Goal: Communication & Community: Participate in discussion

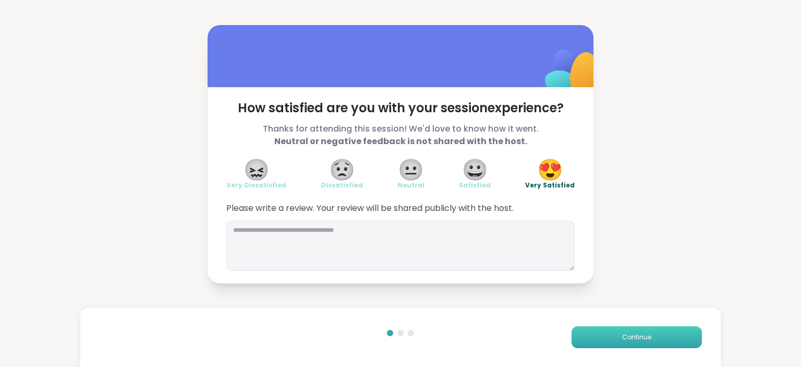
click at [642, 333] on span "Continue" at bounding box center [636, 336] width 29 height 9
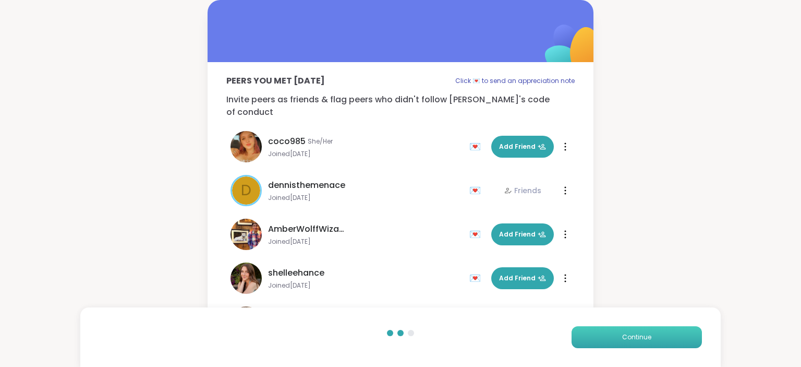
click at [642, 333] on span "Continue" at bounding box center [636, 336] width 29 height 9
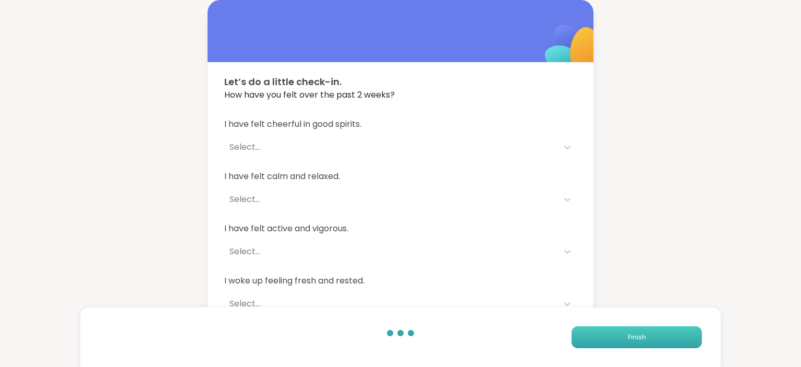
click at [642, 333] on span "Finish" at bounding box center [637, 336] width 18 height 9
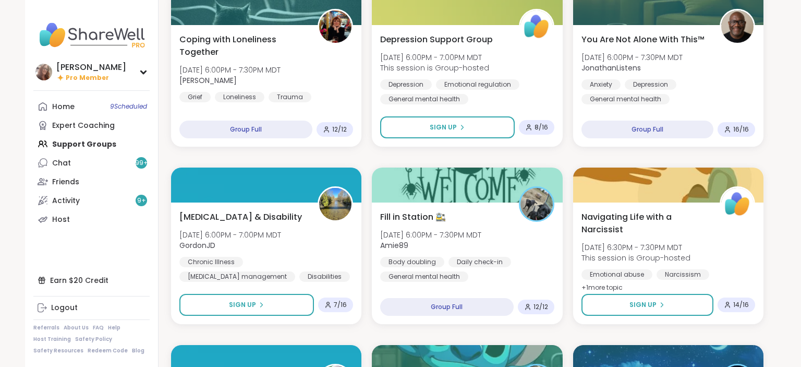
scroll to position [826, 0]
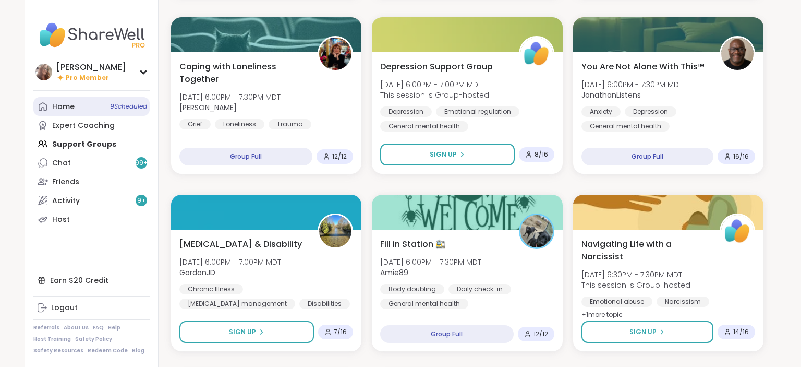
click at [112, 112] on link "Home 9 Scheduled" at bounding box center [91, 106] width 116 height 19
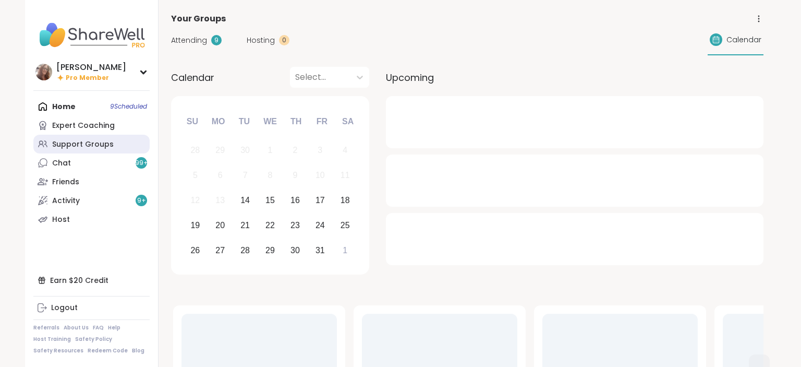
click at [112, 150] on link "Support Groups" at bounding box center [91, 144] width 116 height 19
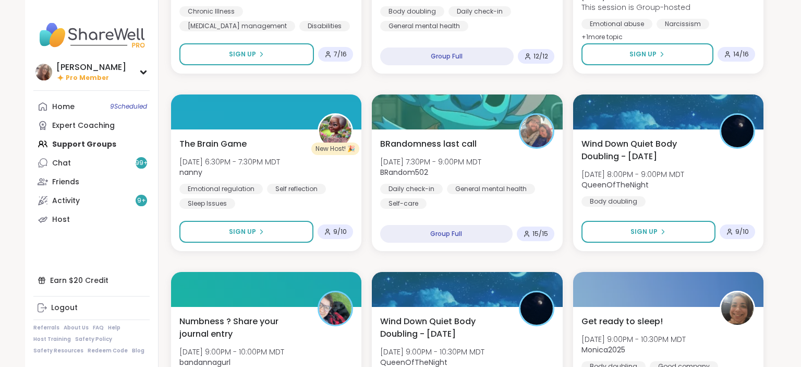
scroll to position [1129, 0]
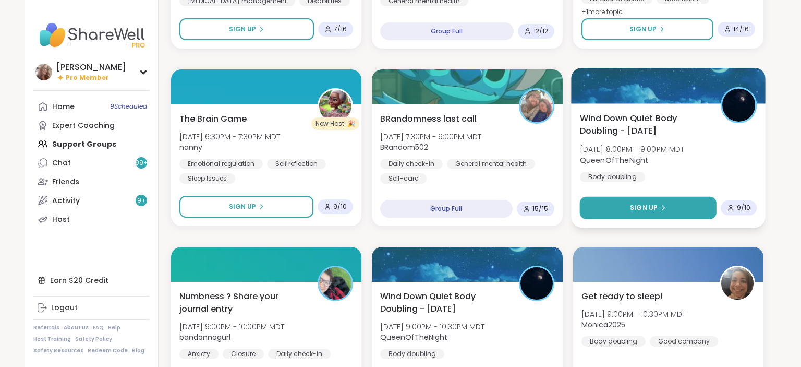
click at [671, 202] on button "Sign Up" at bounding box center [648, 208] width 137 height 22
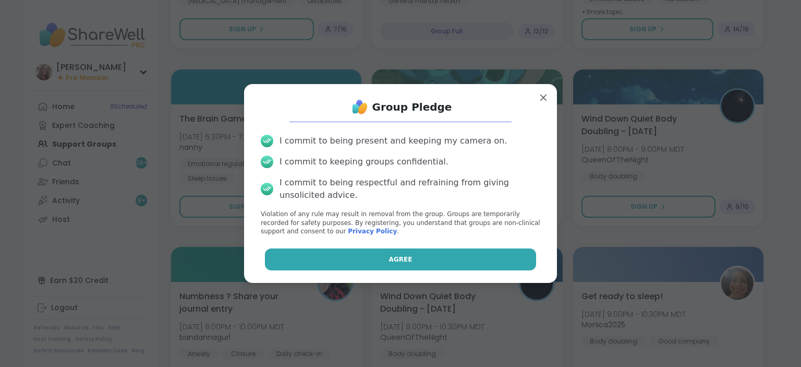
click at [485, 254] on button "Agree" at bounding box center [401, 259] width 272 height 22
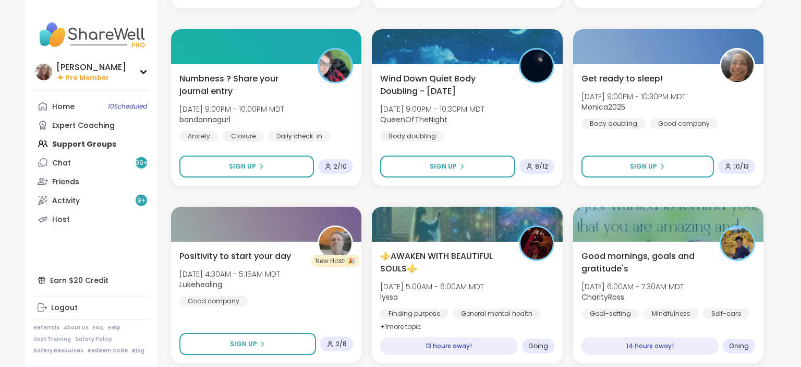
scroll to position [1349, 0]
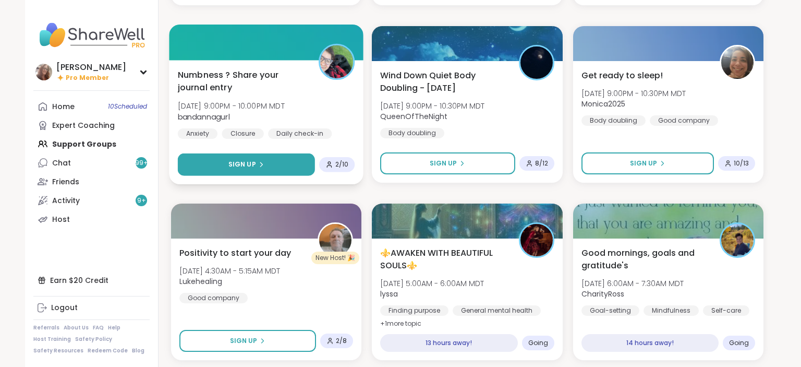
click at [278, 170] on button "Sign Up" at bounding box center [246, 164] width 137 height 22
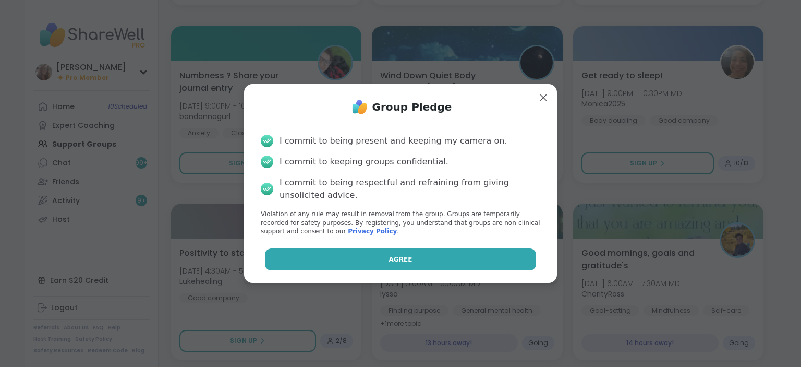
click at [393, 256] on span "Agree" at bounding box center [400, 259] width 23 height 9
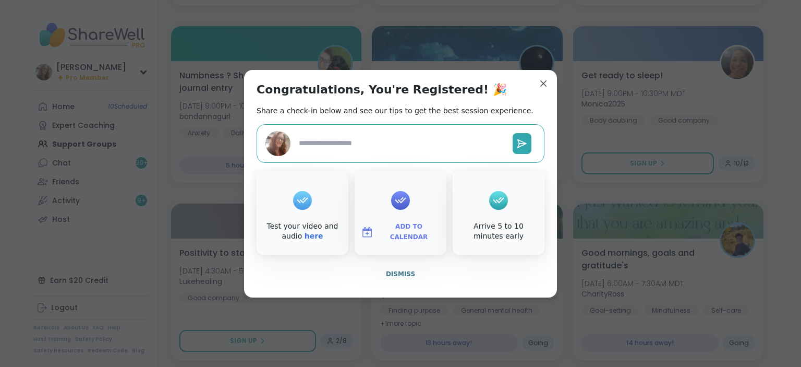
type textarea "*"
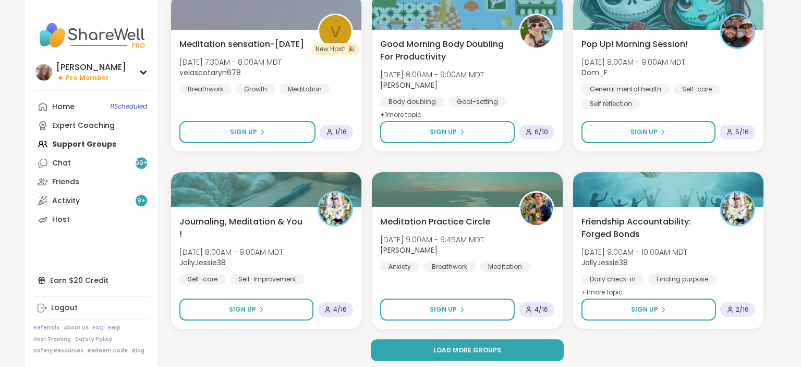
scroll to position [1917, 0]
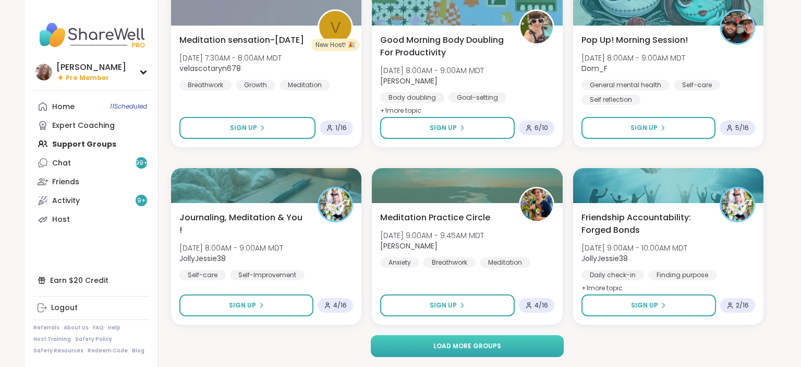
click at [505, 345] on button "Load more groups" at bounding box center [468, 346] width 194 height 22
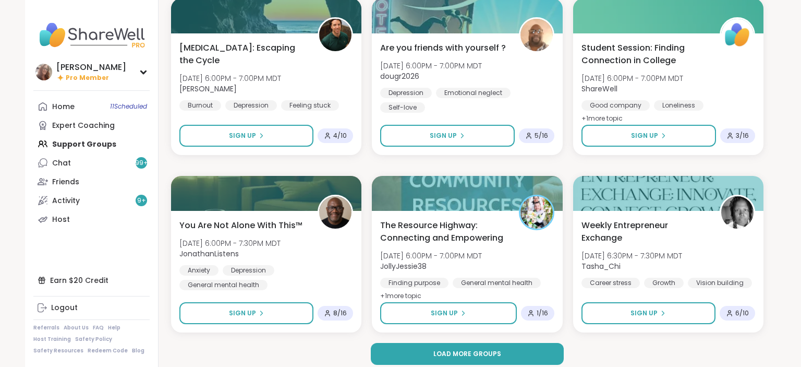
scroll to position [4045, 0]
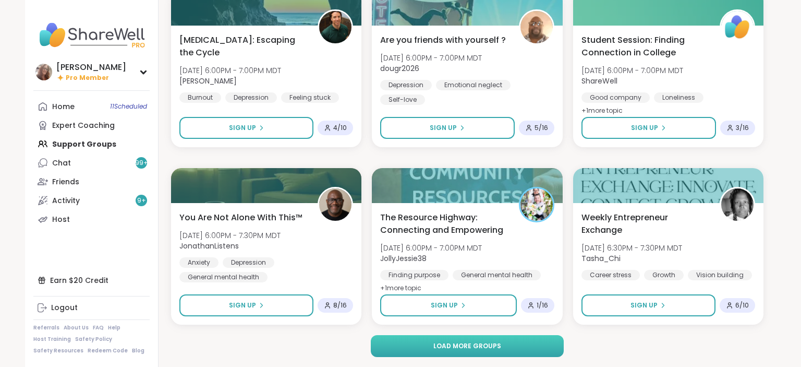
click at [489, 348] on span "Load more groups" at bounding box center [467, 345] width 68 height 9
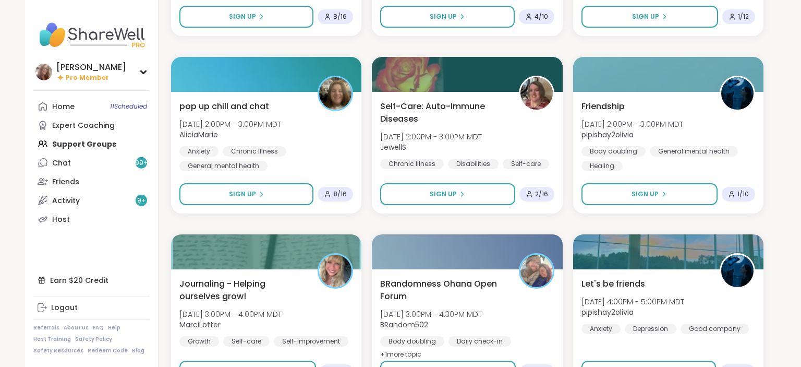
scroll to position [6174, 0]
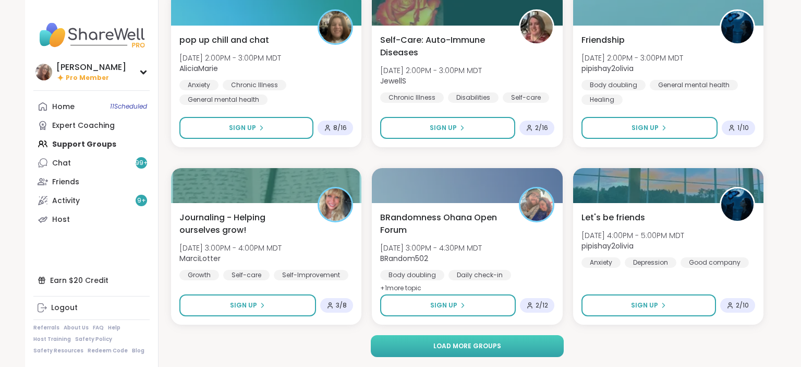
click at [463, 341] on span "Load more groups" at bounding box center [467, 345] width 68 height 9
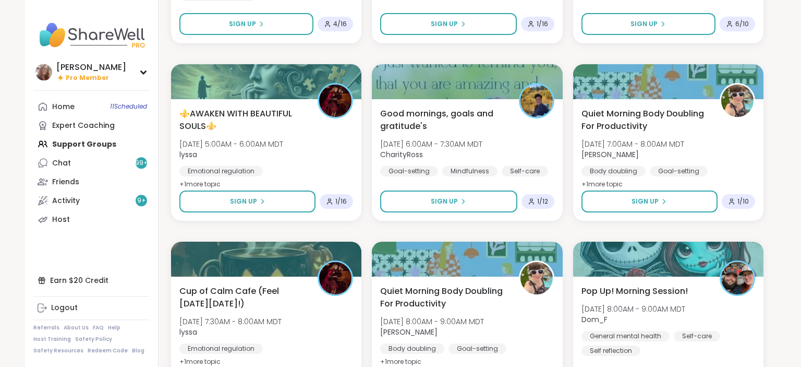
scroll to position [7523, 0]
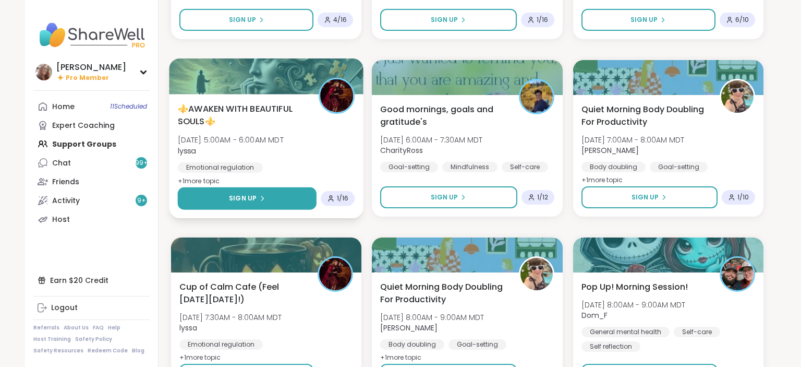
click at [280, 204] on button "Sign Up" at bounding box center [247, 198] width 139 height 22
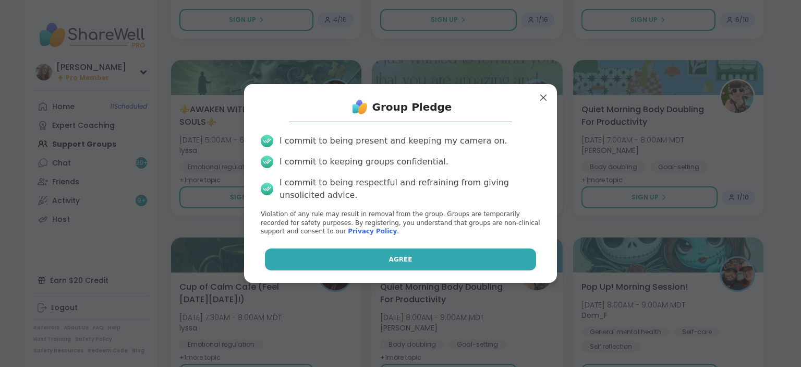
click at [382, 258] on button "Agree" at bounding box center [401, 259] width 272 height 22
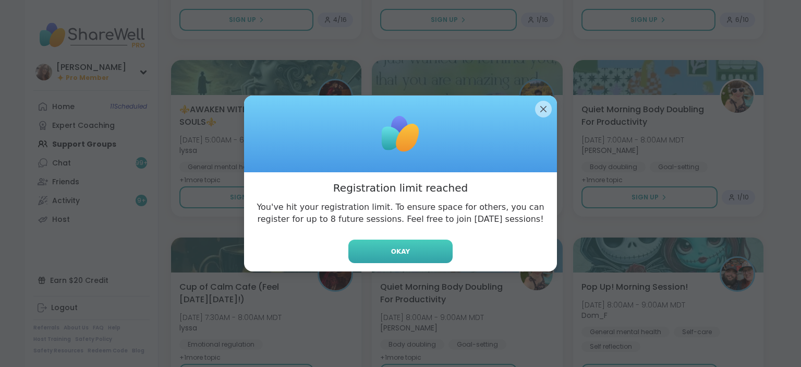
click at [406, 253] on span "Okay" at bounding box center [400, 251] width 19 height 9
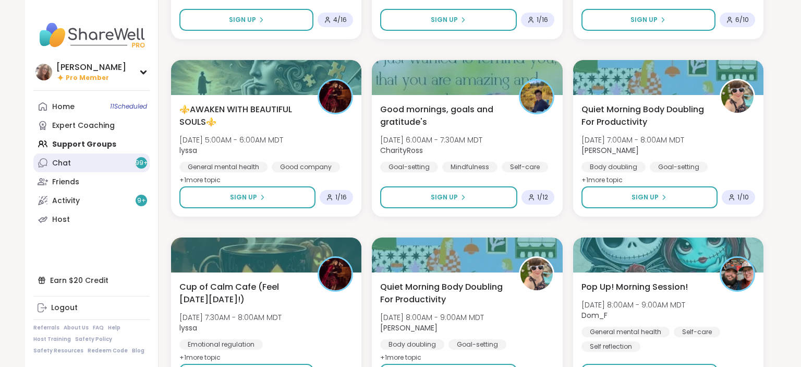
click at [126, 163] on link "Chat 99 +" at bounding box center [91, 162] width 116 height 19
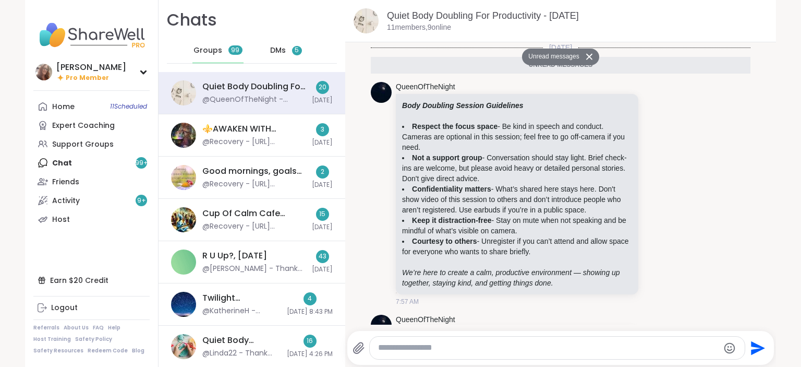
scroll to position [1876, 0]
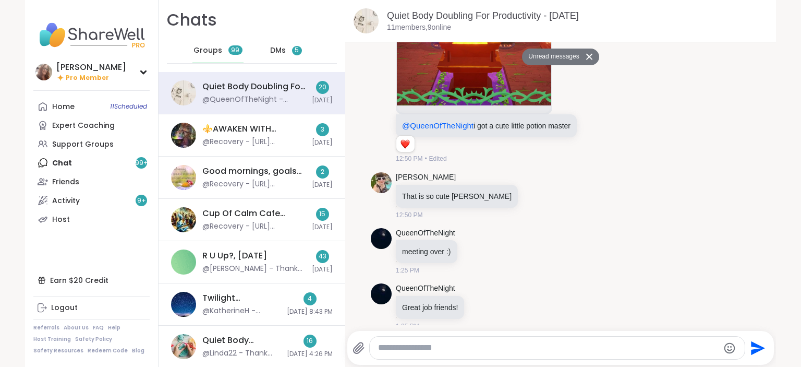
click at [274, 46] on span "DMs" at bounding box center [278, 50] width 16 height 10
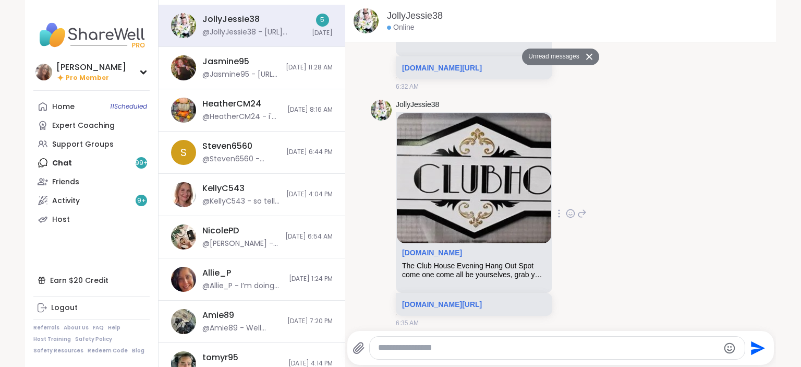
scroll to position [70, 0]
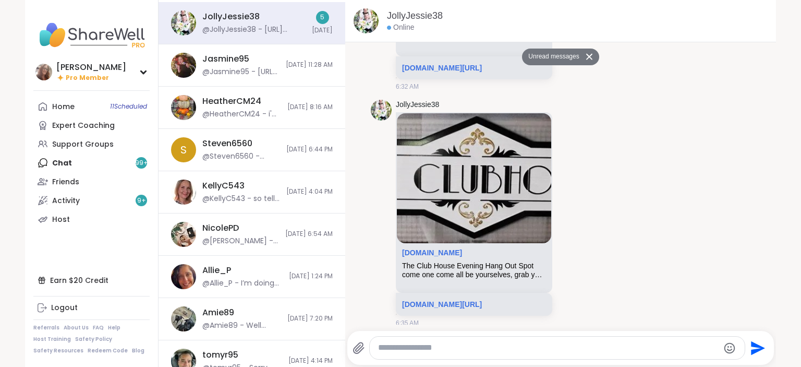
click at [763, 145] on li "JollyJessie38 sharewellnow.com The Club House Evening Hang Out Spot come one co…" at bounding box center [561, 213] width 410 height 236
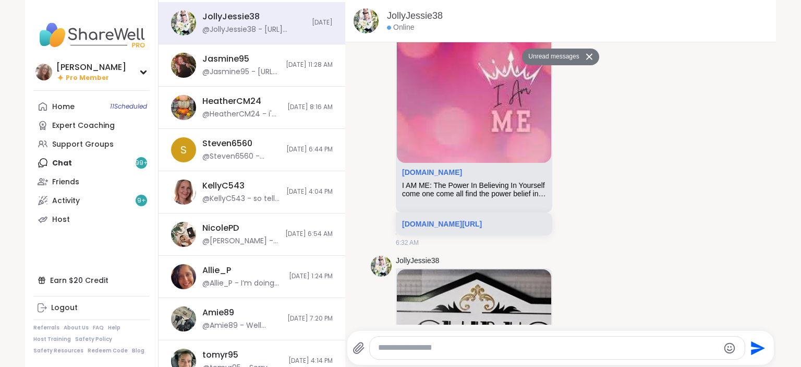
scroll to position [6085, 0]
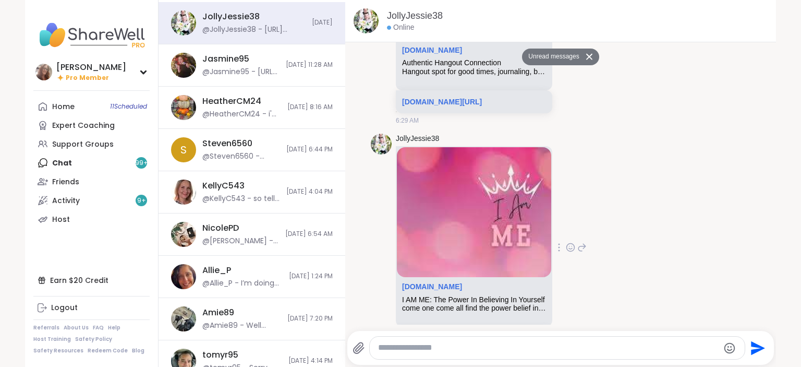
click at [489, 235] on img at bounding box center [474, 212] width 154 height 130
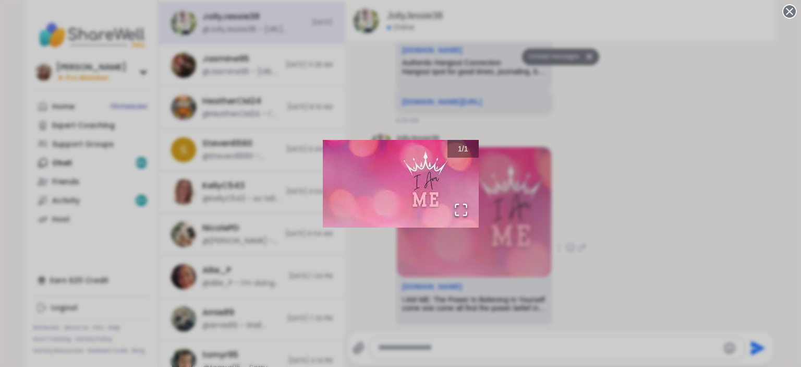
click at [477, 272] on div "1 / 1" at bounding box center [400, 183] width 801 height 367
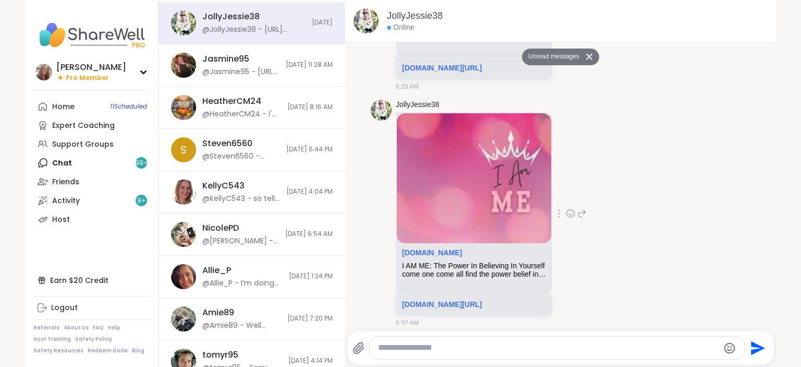
scroll to position [6153, 0]
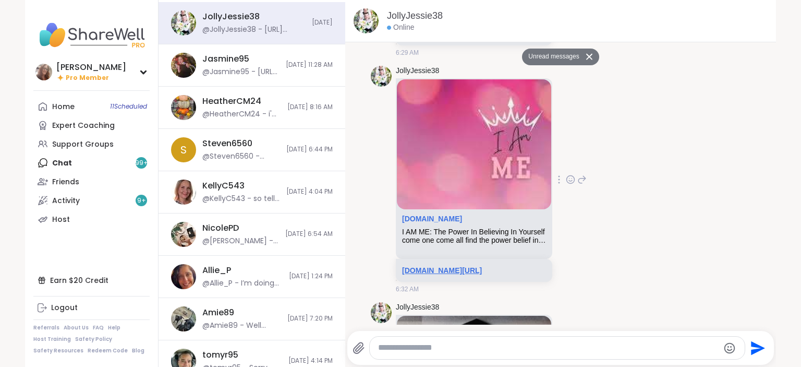
click at [474, 266] on link "sharewellnow.com/series/46386e03-0d9b-4184-bca4-4f6bb630dde7" at bounding box center [442, 270] width 80 height 8
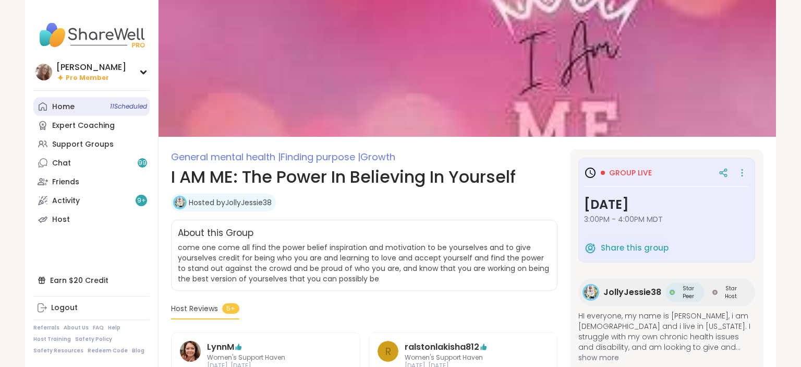
click at [107, 111] on link "Home 11 Scheduled" at bounding box center [91, 106] width 116 height 19
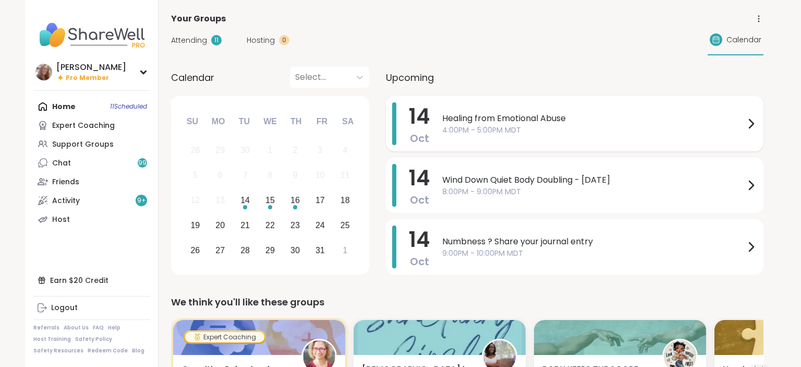
click at [554, 122] on span "Healing from Emotional Abuse" at bounding box center [593, 118] width 303 height 13
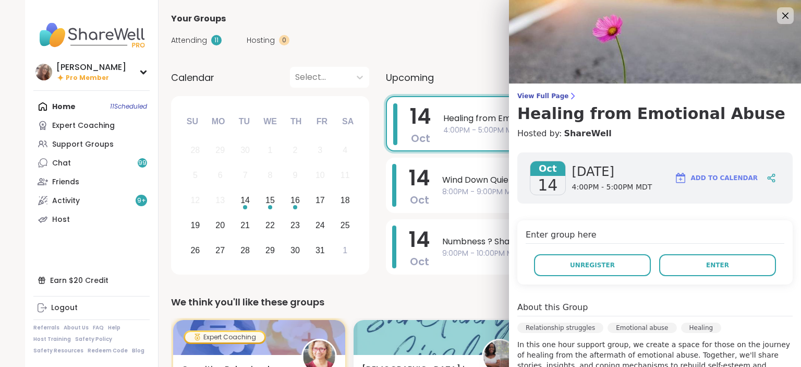
click at [744, 308] on div "About this Group" at bounding box center [654, 308] width 275 height 15
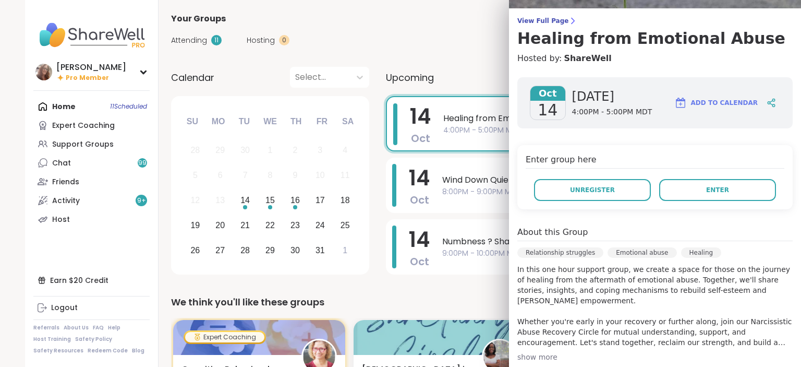
scroll to position [52, 0]
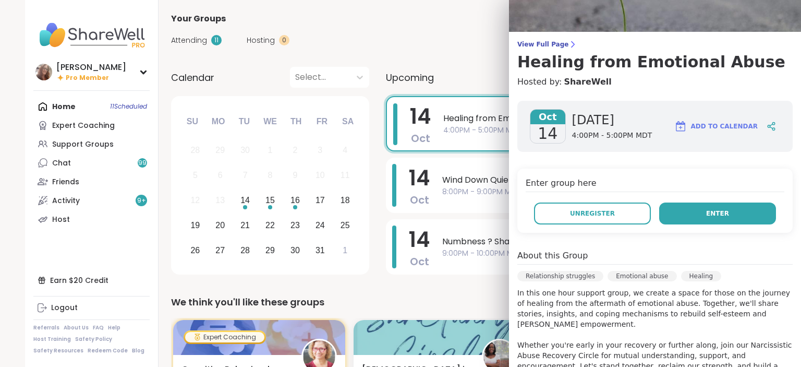
click at [758, 206] on button "Enter" at bounding box center [717, 213] width 117 height 22
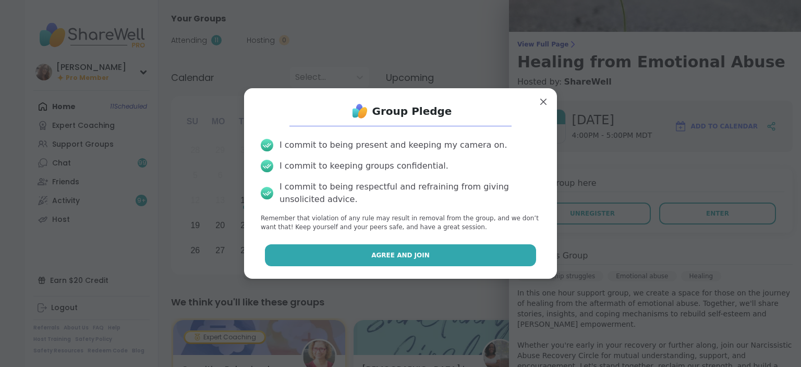
click at [444, 258] on button "Agree and Join" at bounding box center [401, 255] width 272 height 22
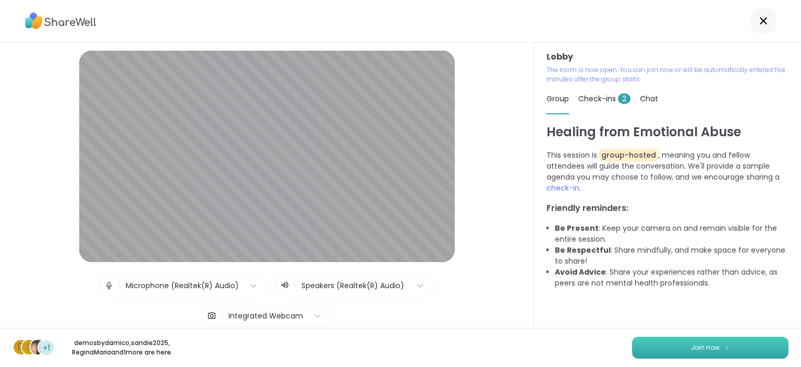
click at [762, 345] on button "Join now" at bounding box center [710, 347] width 156 height 22
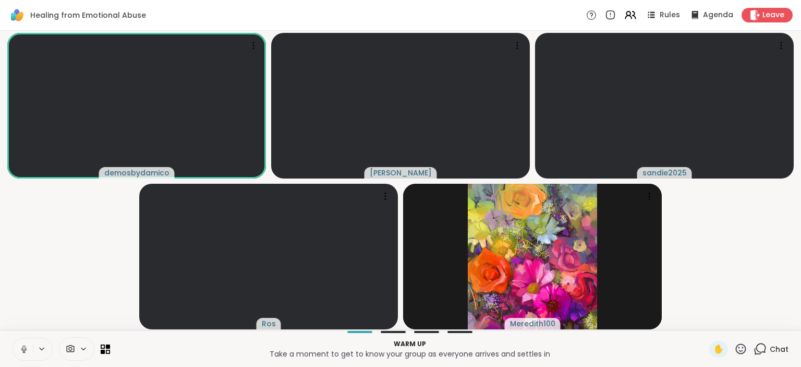
click at [22, 349] on icon at bounding box center [23, 348] width 9 height 9
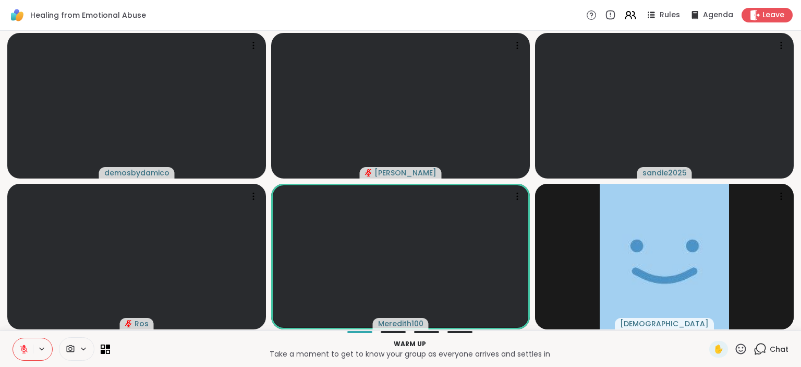
click at [25, 354] on icon at bounding box center [23, 348] width 9 height 9
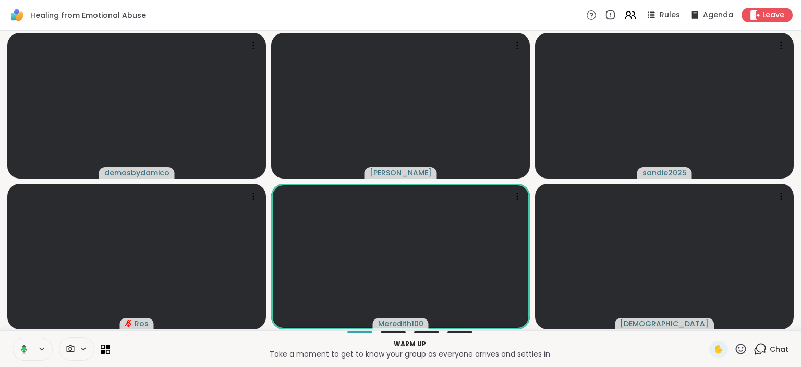
click at [25, 354] on icon at bounding box center [22, 348] width 9 height 9
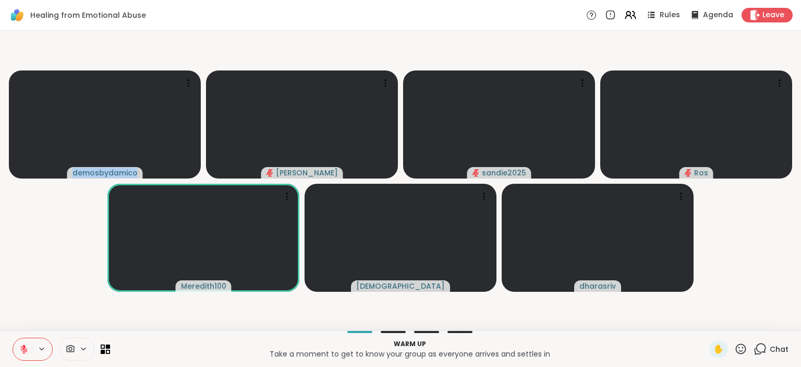
drag, startPoint x: 278, startPoint y: 337, endPoint x: 310, endPoint y: 326, distance: 33.8
click at [310, 326] on div "Healing from Emotional Abuse Rules Agenda Leave demosbydamico [PERSON_NAME] san…" at bounding box center [400, 183] width 801 height 367
click at [23, 347] on icon at bounding box center [23, 348] width 9 height 9
click at [26, 353] on icon at bounding box center [23, 348] width 9 height 9
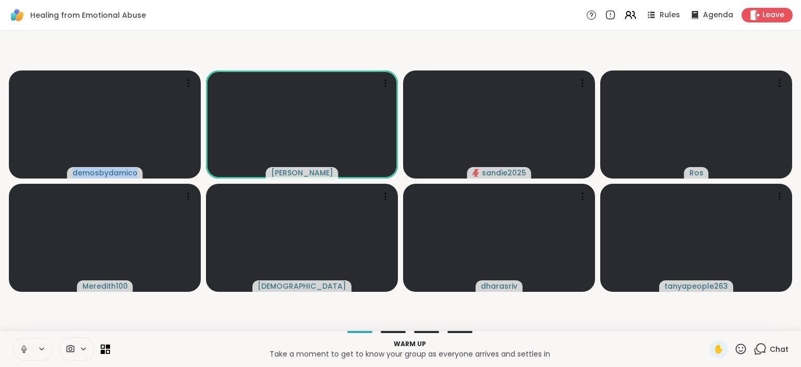
click at [30, 347] on button at bounding box center [23, 349] width 20 height 22
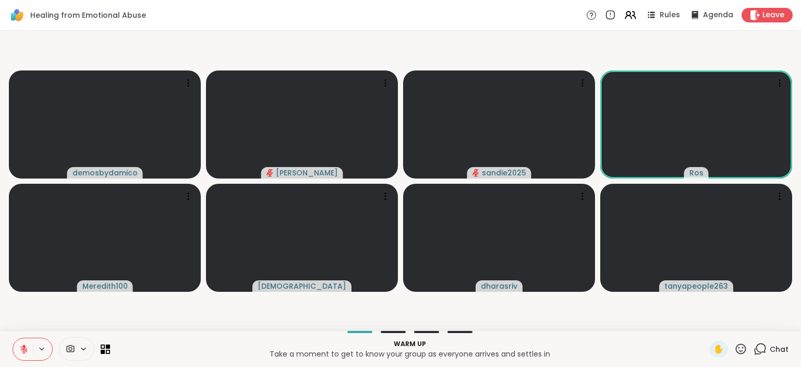
click at [772, 349] on span "Chat" at bounding box center [779, 349] width 19 height 10
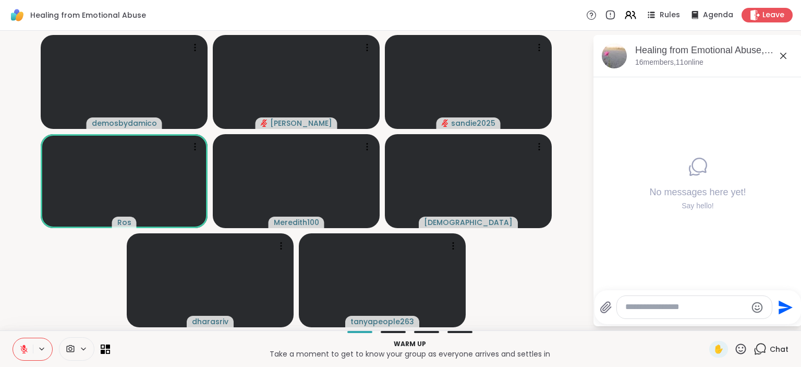
click at [636, 304] on textarea "Type your message" at bounding box center [686, 307] width 122 height 11
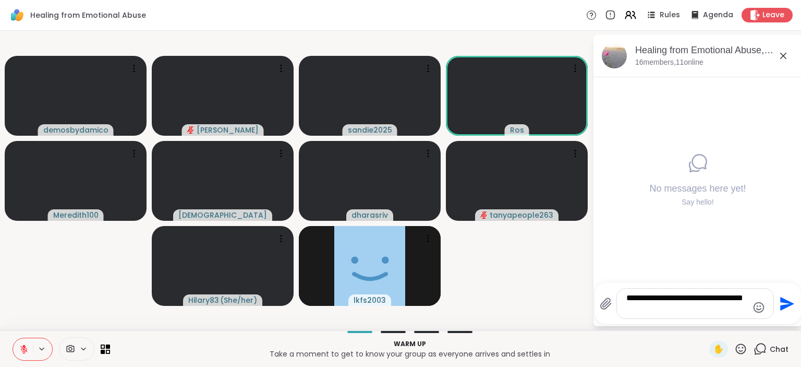
type textarea "**********"
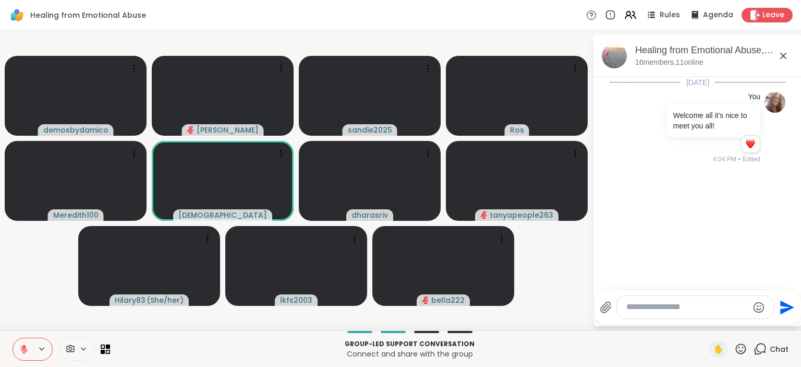
click at [22, 346] on icon at bounding box center [23, 346] width 3 height 4
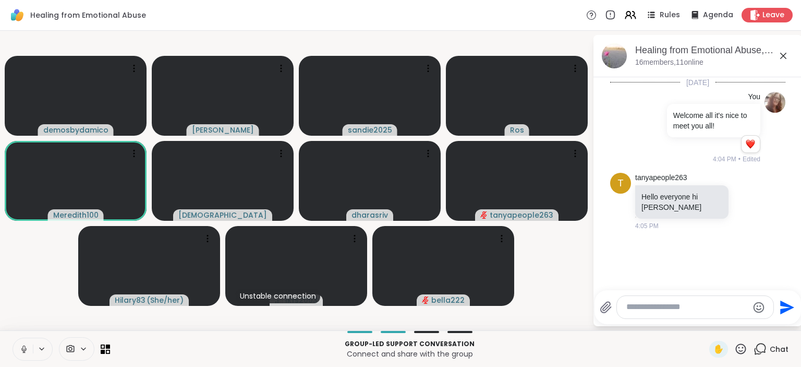
click at [22, 346] on icon at bounding box center [23, 348] width 9 height 9
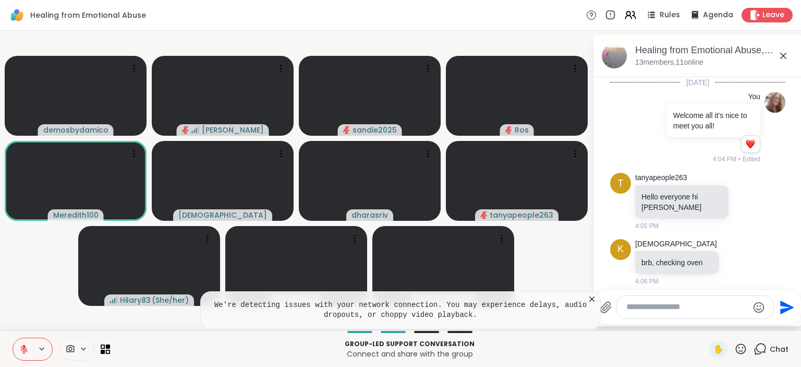
click at [742, 345] on icon at bounding box center [740, 348] width 13 height 13
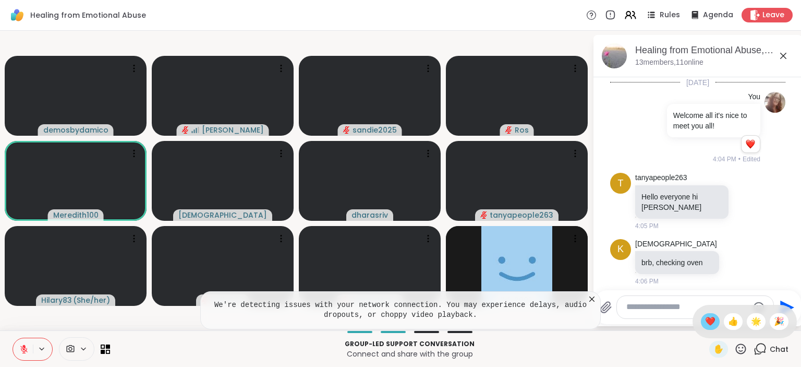
click at [705, 322] on span "❤️" at bounding box center [710, 321] width 10 height 13
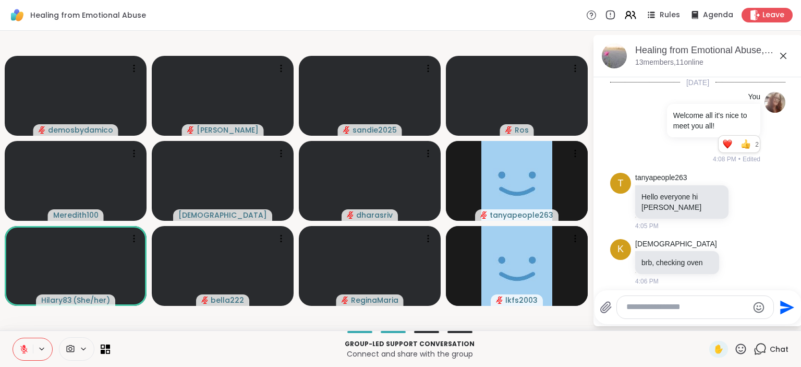
click at [24, 350] on icon at bounding box center [23, 348] width 9 height 9
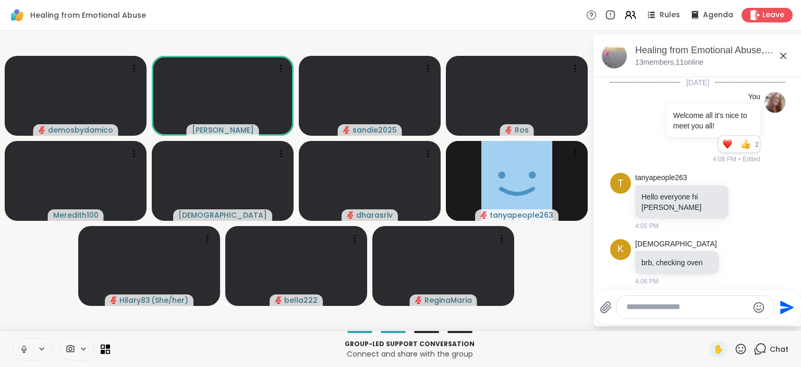
click at [28, 351] on icon at bounding box center [23, 348] width 9 height 9
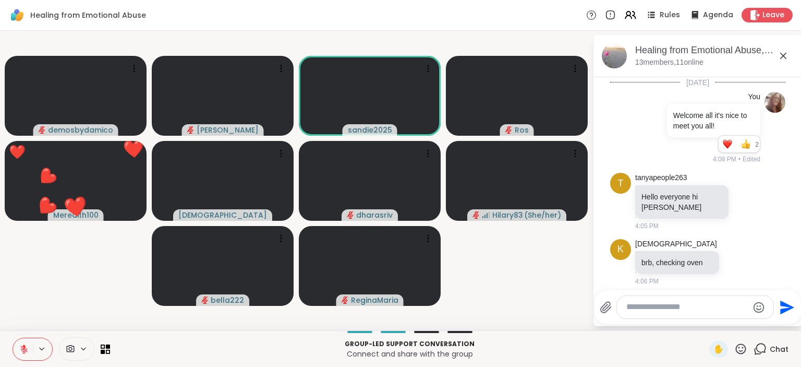
click at [741, 348] on icon at bounding box center [741, 348] width 10 height 10
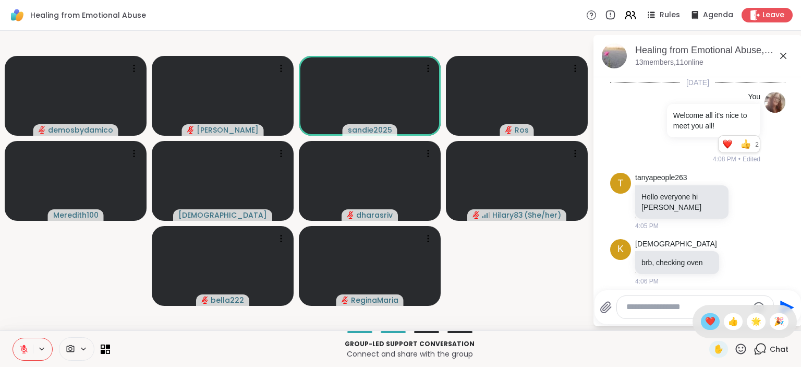
click at [706, 316] on span "❤️" at bounding box center [710, 321] width 10 height 13
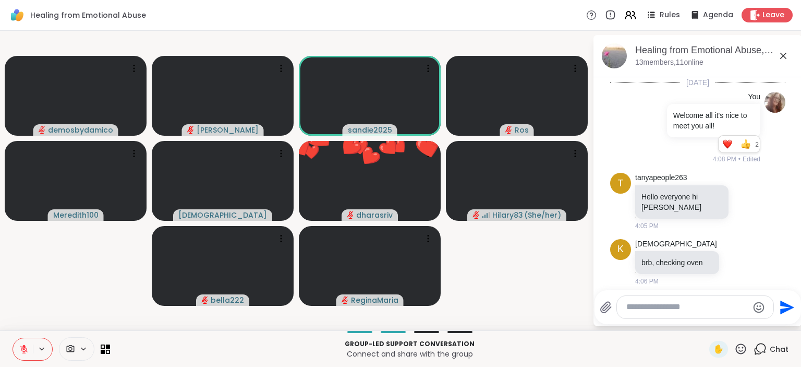
click at [743, 349] on icon at bounding box center [740, 348] width 13 height 13
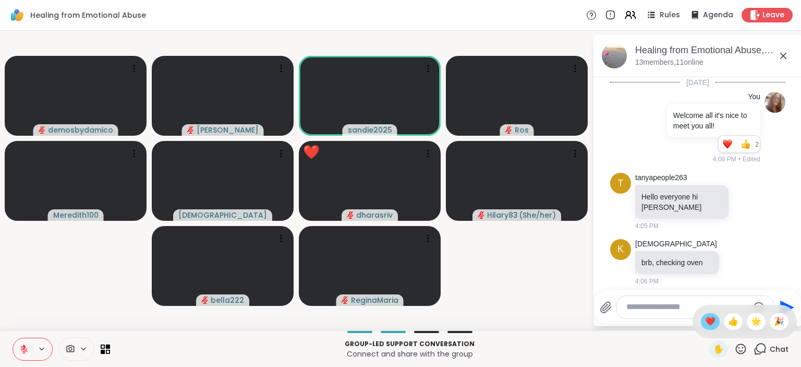
click at [708, 320] on span "❤️" at bounding box center [710, 321] width 10 height 13
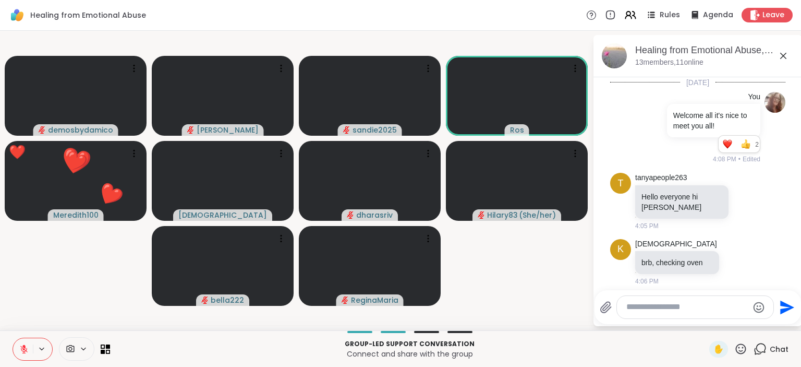
click at [725, 357] on div "✋" at bounding box center [718, 349] width 19 height 17
click at [744, 346] on icon at bounding box center [740, 348] width 13 height 13
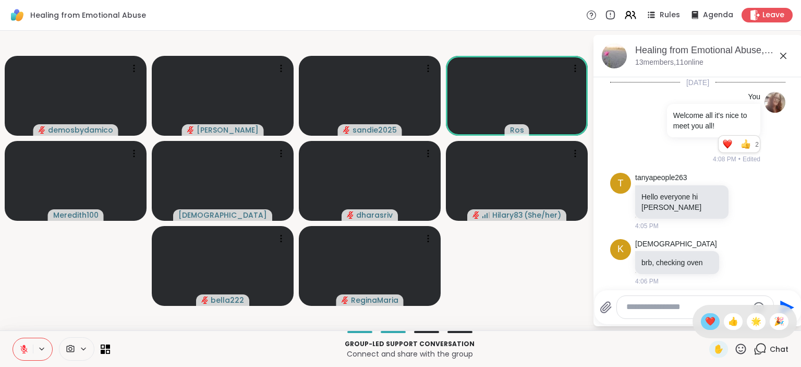
click at [710, 318] on span "❤️" at bounding box center [710, 321] width 10 height 13
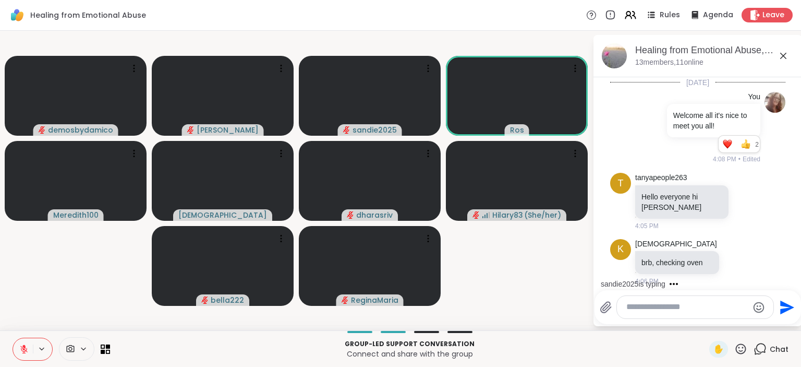
click at [743, 353] on icon at bounding box center [740, 348] width 13 height 13
click at [710, 318] on span "❤️" at bounding box center [710, 321] width 10 height 13
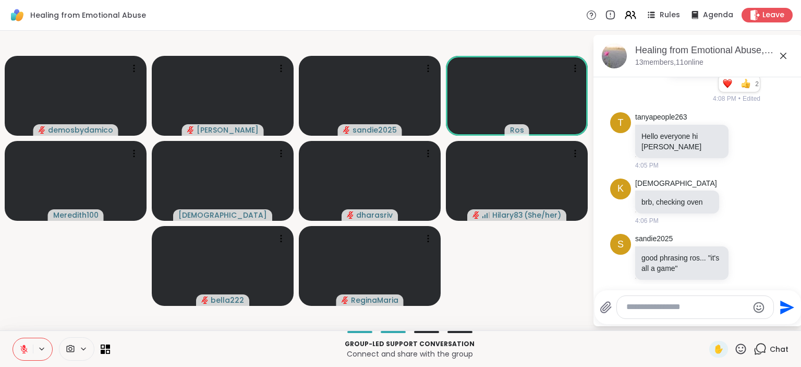
scroll to position [75, 0]
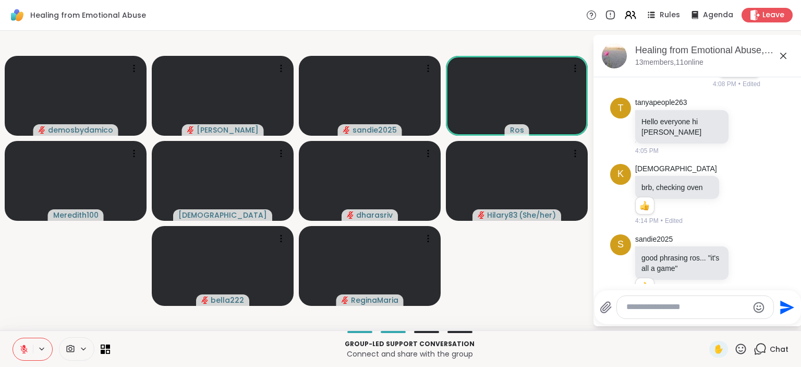
click at [741, 349] on icon at bounding box center [740, 348] width 13 height 13
click at [730, 324] on span "👍" at bounding box center [733, 321] width 10 height 13
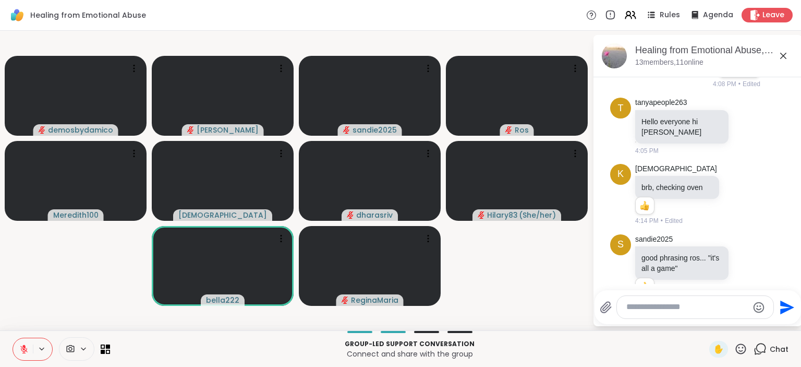
click at [738, 347] on icon at bounding box center [741, 348] width 10 height 10
click at [710, 321] on span "❤️" at bounding box center [710, 321] width 10 height 13
click at [740, 344] on icon at bounding box center [740, 348] width 13 height 13
click at [728, 319] on span "👍" at bounding box center [733, 321] width 10 height 13
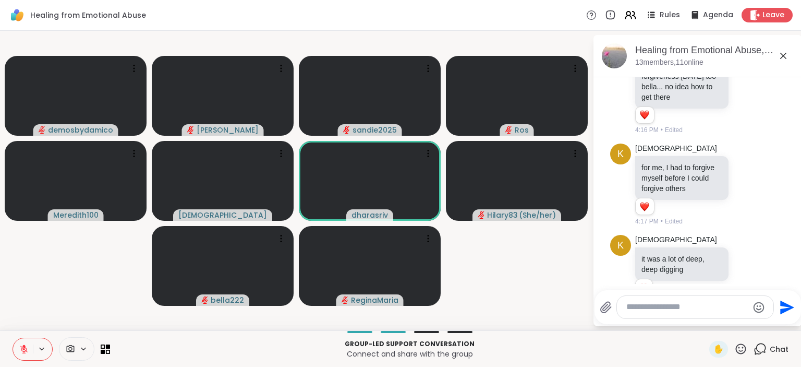
scroll to position [364, 0]
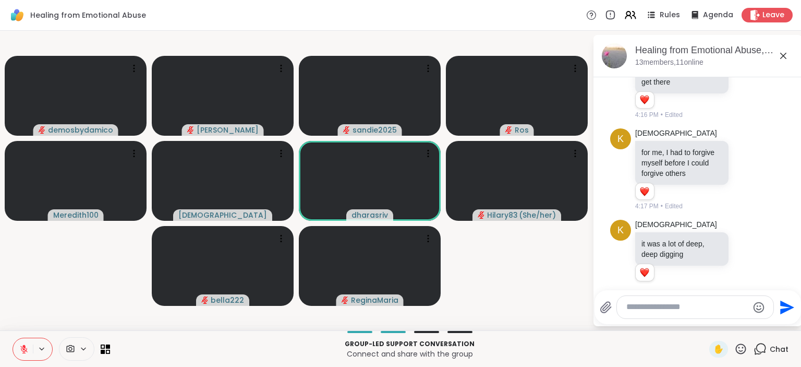
click at [85, 349] on icon at bounding box center [83, 348] width 8 height 9
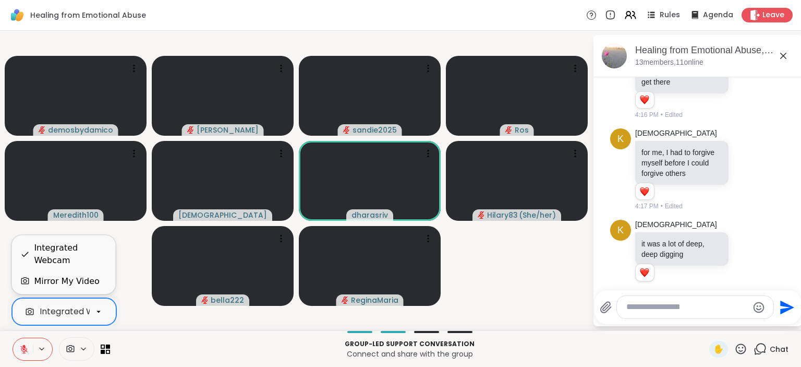
click at [85, 312] on div "Integrated Webcam" at bounding box center [82, 311] width 85 height 13
click at [87, 297] on div "2 results available. Use Up and Down to choose options, press Enter to select t…" at bounding box center [64, 311] width 113 height 35
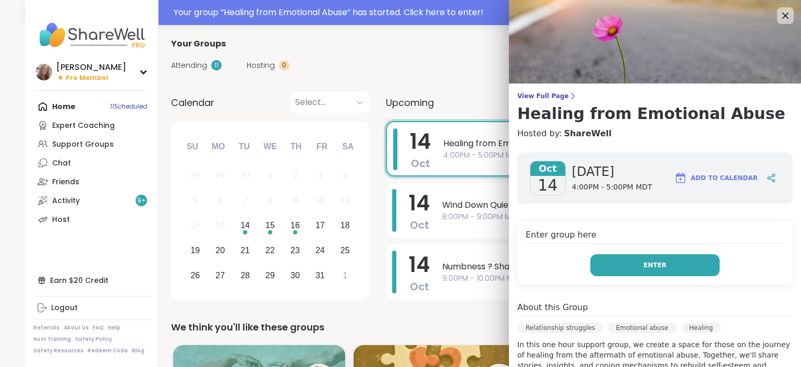
click at [674, 268] on button "Enter" at bounding box center [654, 265] width 129 height 22
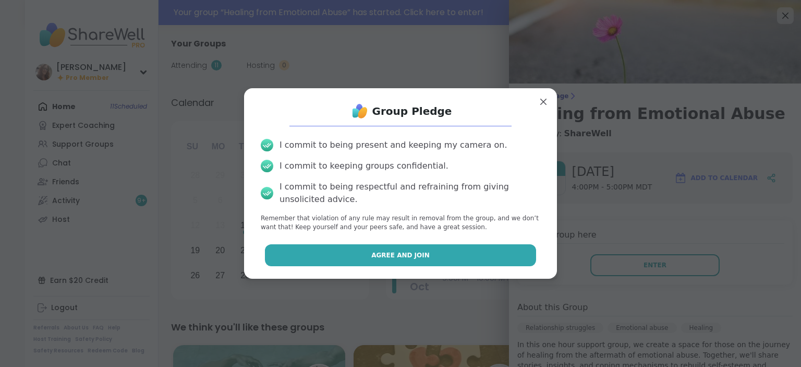
click at [478, 257] on button "Agree and Join" at bounding box center [401, 255] width 272 height 22
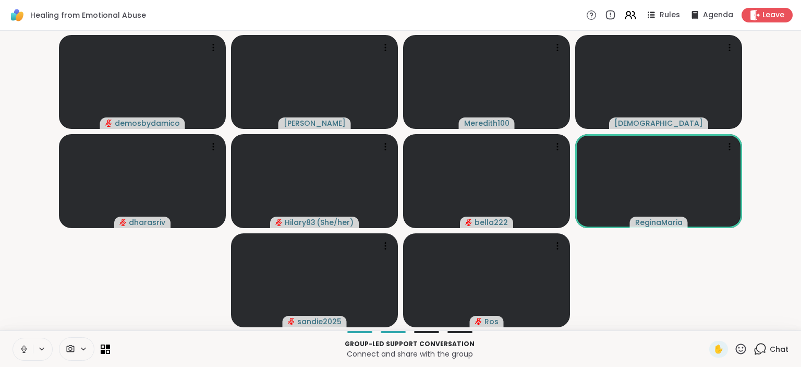
click at [24, 347] on icon at bounding box center [23, 348] width 9 height 9
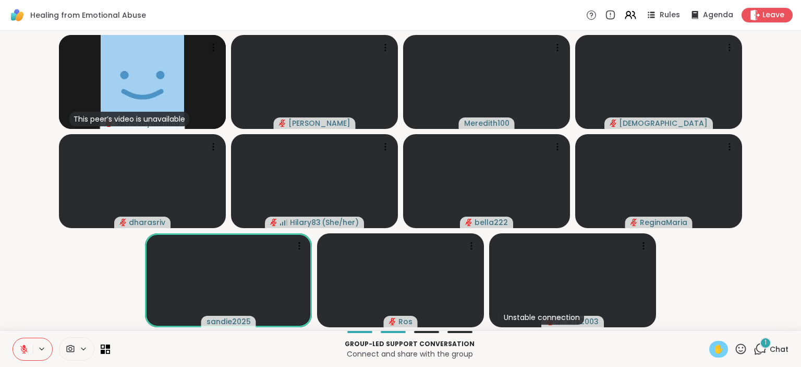
click at [717, 343] on div "✋" at bounding box center [718, 349] width 19 height 17
